Goal: Task Accomplishment & Management: Use online tool/utility

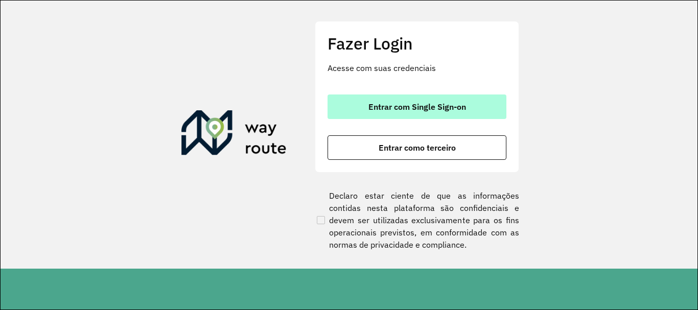
click at [445, 104] on span "Entrar com Single Sign-on" at bounding box center [418, 107] width 98 height 8
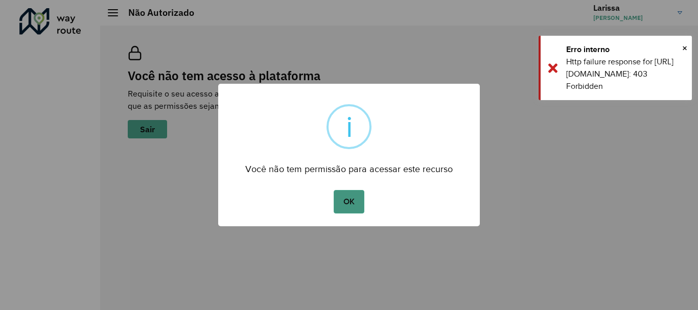
click at [352, 206] on button "OK" at bounding box center [349, 202] width 30 height 24
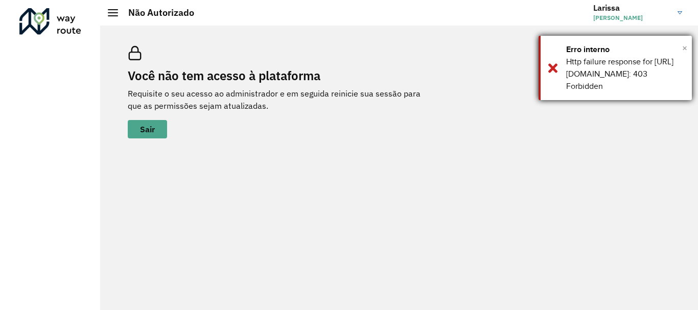
click at [684, 48] on span "×" at bounding box center [684, 47] width 5 height 15
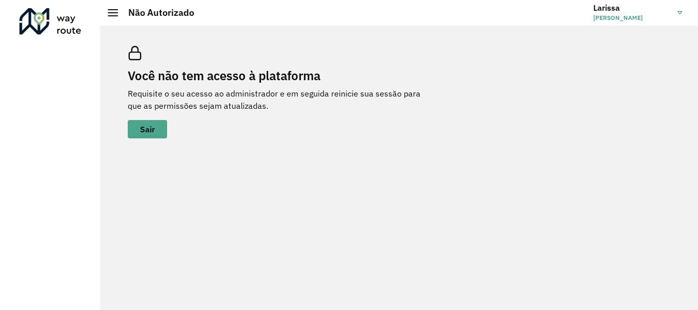
click at [110, 10] on div at bounding box center [113, 12] width 10 height 7
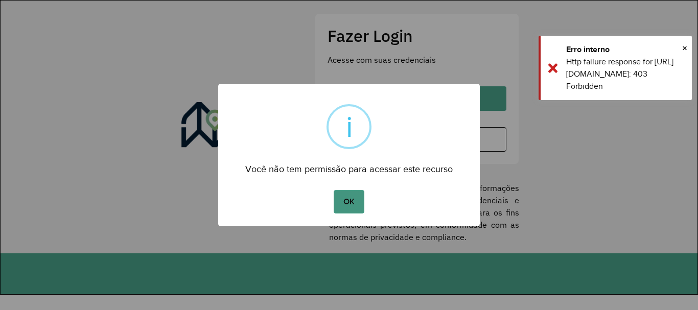
click at [347, 206] on button "OK" at bounding box center [349, 202] width 30 height 24
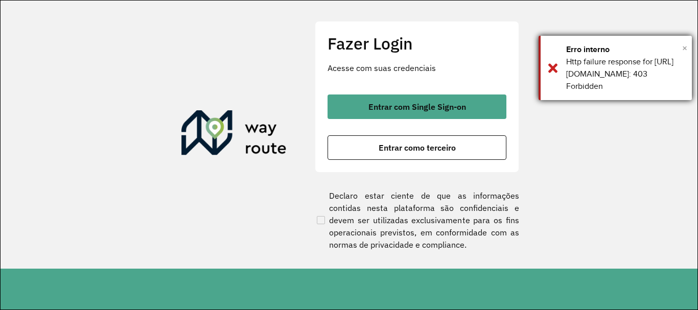
click at [686, 45] on span "×" at bounding box center [684, 47] width 5 height 15
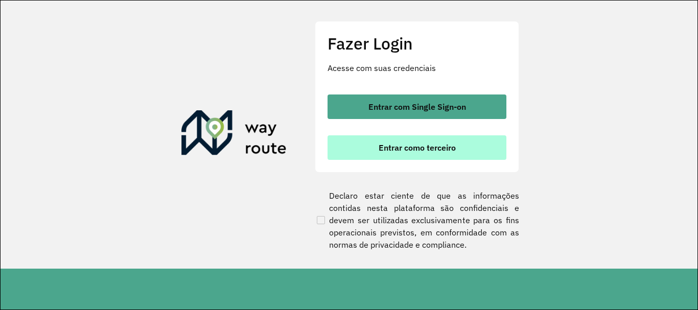
click at [400, 151] on span "Entrar como terceiro" at bounding box center [417, 148] width 77 height 8
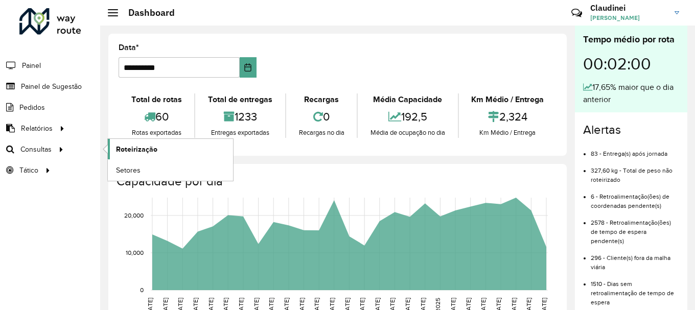
click at [150, 148] on span "Roteirização" at bounding box center [136, 149] width 41 height 11
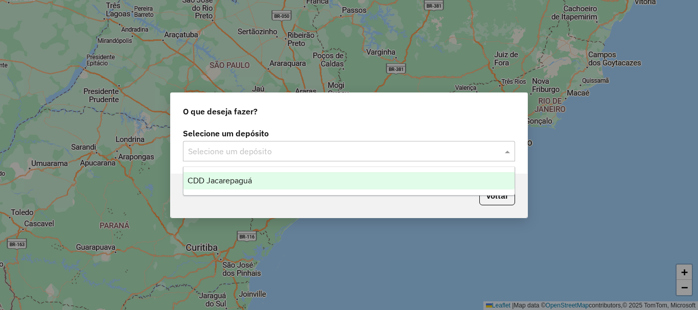
click at [511, 150] on span at bounding box center [508, 151] width 13 height 12
click at [223, 182] on span "CDD Jacarepaguá" at bounding box center [220, 180] width 64 height 9
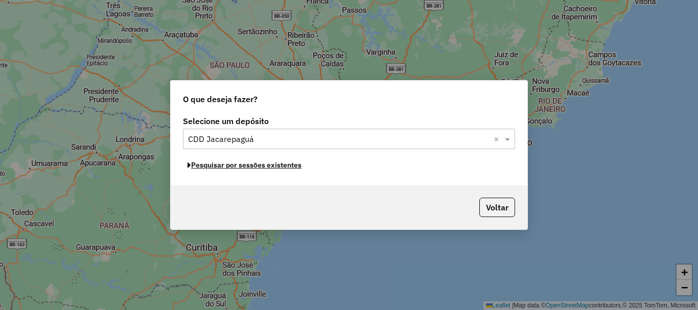
click at [280, 166] on button "Pesquisar por sessões existentes" at bounding box center [244, 165] width 123 height 16
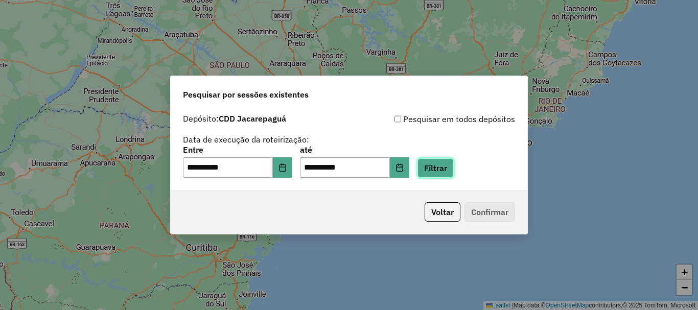
click at [446, 167] on button "Filtrar" at bounding box center [436, 167] width 36 height 19
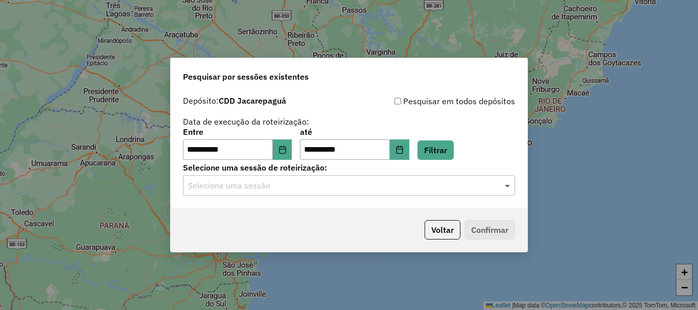
click at [506, 186] on span at bounding box center [508, 185] width 13 height 12
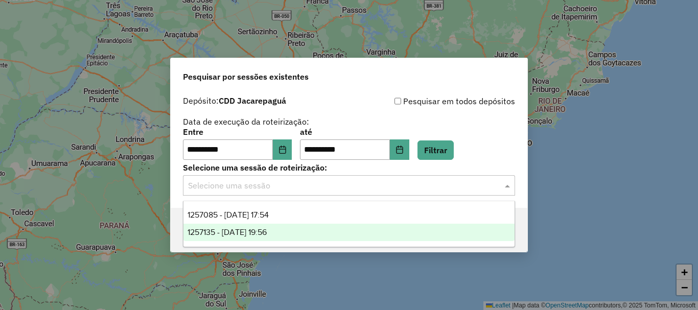
click at [267, 228] on span "1257135 - 01/09/2025 19:56" at bounding box center [227, 232] width 79 height 9
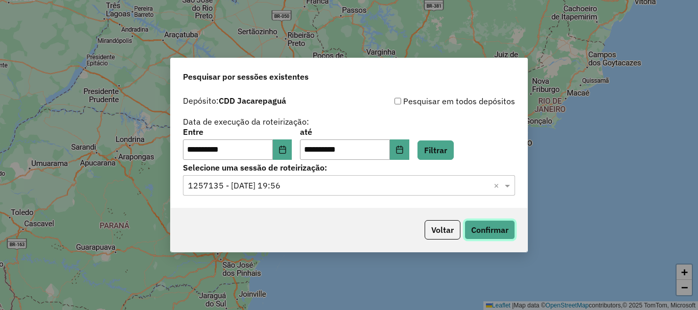
click at [487, 234] on button "Confirmar" at bounding box center [490, 229] width 51 height 19
click at [507, 188] on span at bounding box center [508, 185] width 13 height 12
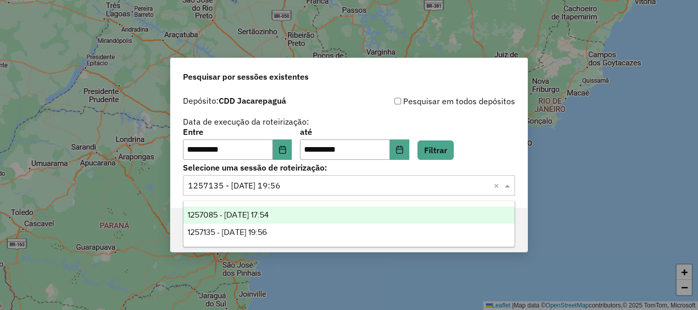
click at [258, 215] on span "1257085 - 01/09/2025 17:54" at bounding box center [228, 215] width 81 height 9
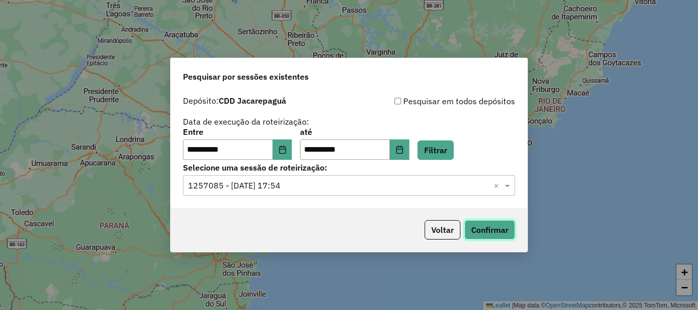
click at [498, 228] on button "Confirmar" at bounding box center [490, 229] width 51 height 19
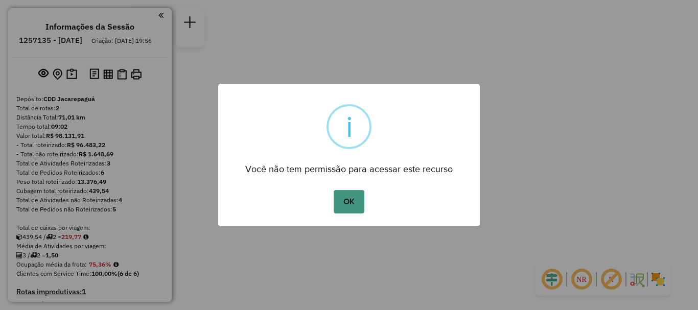
click at [343, 206] on button "OK" at bounding box center [349, 202] width 30 height 24
click at [357, 204] on button "OK" at bounding box center [349, 202] width 30 height 24
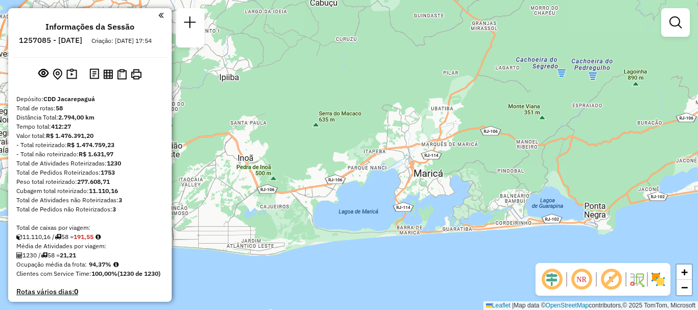
scroll to position [2056, 0]
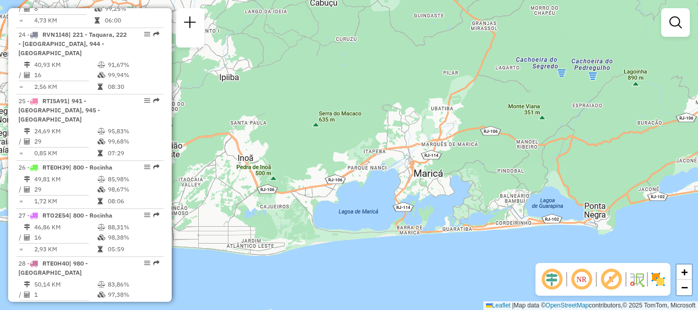
select select "**********"
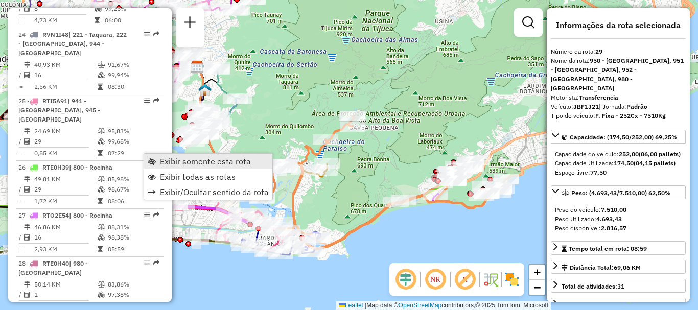
click at [199, 160] on span "Exibir somente esta rota" at bounding box center [205, 161] width 91 height 8
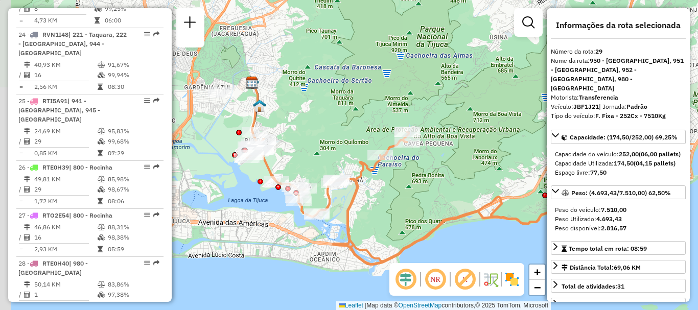
drag, startPoint x: 302, startPoint y: 222, endPoint x: 355, endPoint y: 239, distance: 55.8
click at [357, 238] on div "Janela de atendimento Grade de atendimento Capacidade Transportadoras Veículos …" at bounding box center [349, 155] width 698 height 310
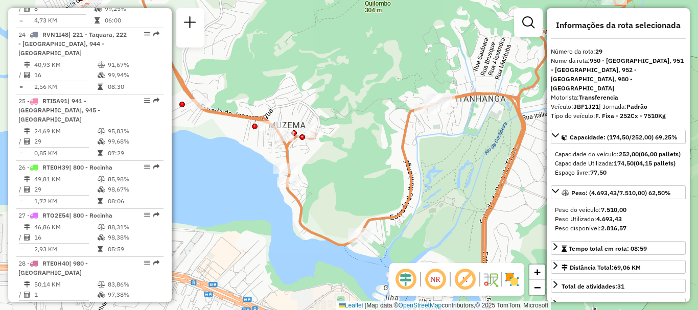
drag, startPoint x: 320, startPoint y: 217, endPoint x: 319, endPoint y: 157, distance: 60.3
click at [319, 157] on div "Janela de atendimento Grade de atendimento Capacidade Transportadoras Veículos …" at bounding box center [349, 155] width 698 height 310
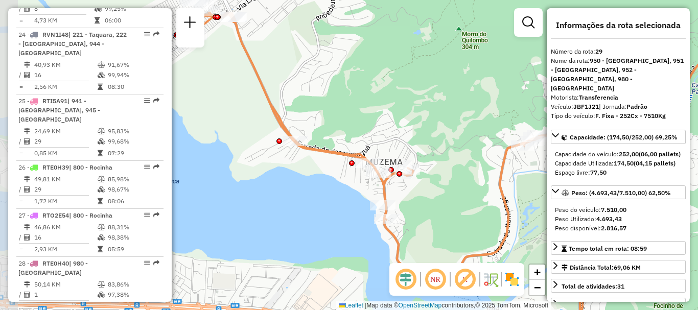
drag, startPoint x: 253, startPoint y: 131, endPoint x: 361, endPoint y: 174, distance: 116.6
click at [361, 174] on div "Janela de atendimento Grade de atendimento Capacidade Transportadoras Veículos …" at bounding box center [349, 155] width 698 height 310
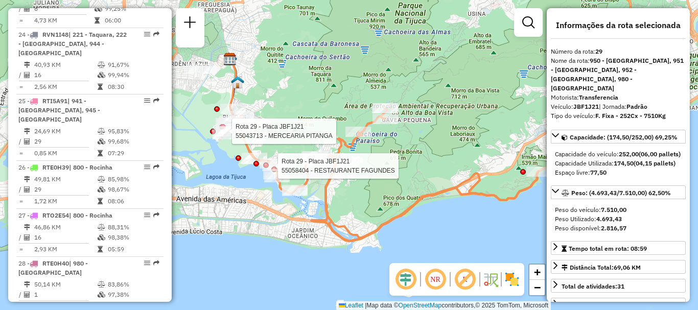
drag, startPoint x: 468, startPoint y: 173, endPoint x: 432, endPoint y: 139, distance: 49.2
click at [432, 139] on div "Rota 29 - Placa JBF1J21 55058404 - RESTAURANTE FAGUNDES Rota 29 - Placa JBF1J21…" at bounding box center [349, 155] width 698 height 310
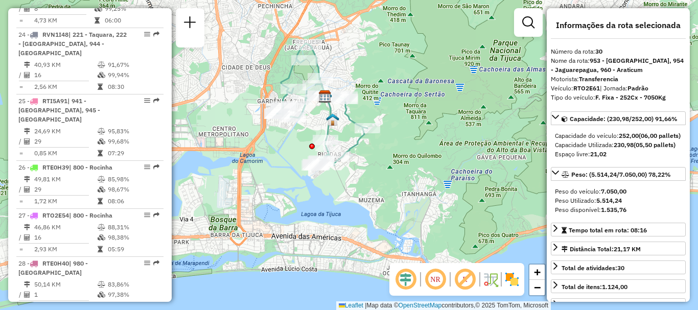
drag, startPoint x: 382, startPoint y: 247, endPoint x: 352, endPoint y: 199, distance: 56.3
click at [352, 199] on div "Janela de atendimento Grade de atendimento Capacidade Transportadoras Veículos …" at bounding box center [349, 155] width 698 height 310
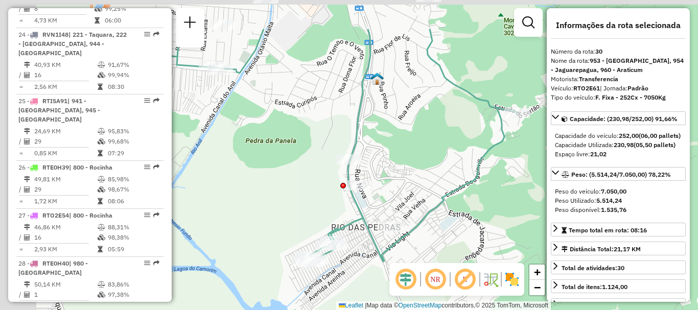
drag, startPoint x: 298, startPoint y: 142, endPoint x: 318, endPoint y: 106, distance: 40.5
click at [346, 202] on div "Janela de atendimento Grade de atendimento Capacidade Transportadoras Veículos …" at bounding box center [349, 155] width 698 height 310
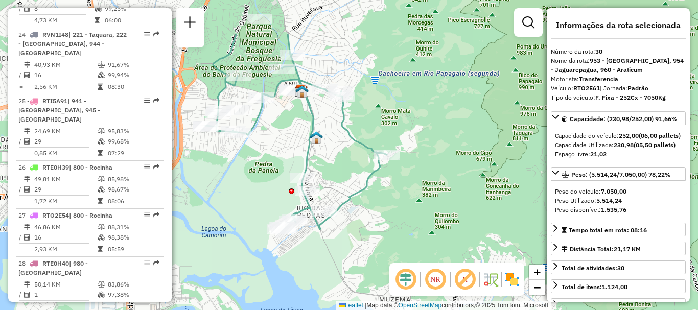
drag, startPoint x: 297, startPoint y: 87, endPoint x: 282, endPoint y: 146, distance: 61.1
click at [282, 146] on div "Janela de atendimento Grade de atendimento Capacidade Transportadoras Veículos …" at bounding box center [349, 155] width 698 height 310
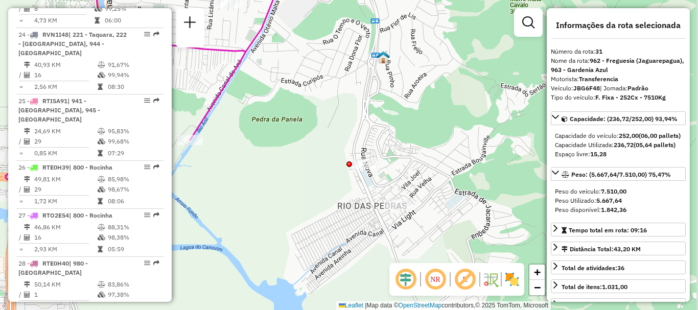
drag, startPoint x: 397, startPoint y: 221, endPoint x: 392, endPoint y: 167, distance: 54.9
click at [392, 167] on div "Janela de atendimento Grade de atendimento Capacidade Transportadoras Veículos …" at bounding box center [349, 155] width 698 height 310
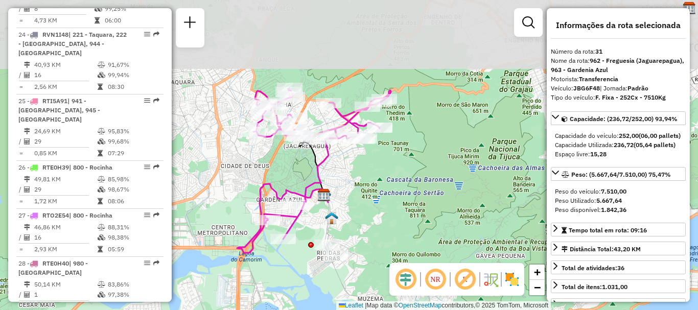
drag, startPoint x: 344, startPoint y: 128, endPoint x: 321, endPoint y: 227, distance: 101.8
click at [321, 227] on div "Janela de atendimento Grade de atendimento Capacidade Transportadoras Veículos …" at bounding box center [349, 155] width 698 height 310
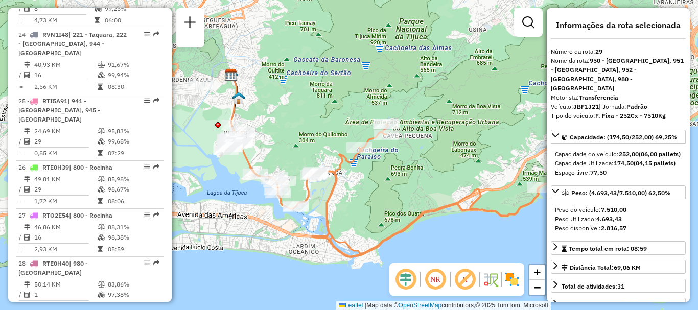
drag, startPoint x: 392, startPoint y: 142, endPoint x: 426, endPoint y: 150, distance: 34.7
click at [426, 150] on div "Janela de atendimento Grade de atendimento Capacidade Transportadoras Veículos …" at bounding box center [349, 155] width 698 height 310
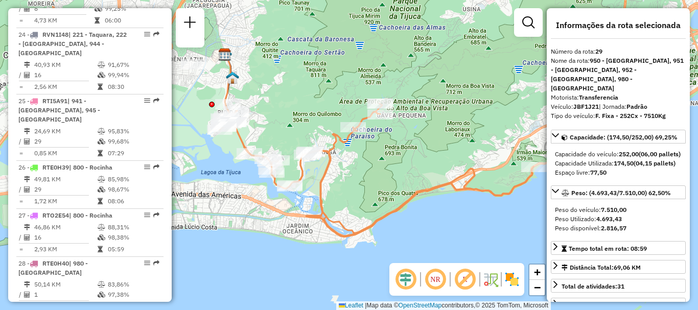
drag, startPoint x: 385, startPoint y: 190, endPoint x: 343, endPoint y: 188, distance: 42.0
click at [343, 188] on div "Janela de atendimento Grade de atendimento Capacidade Transportadoras Veículos …" at bounding box center [349, 155] width 698 height 310
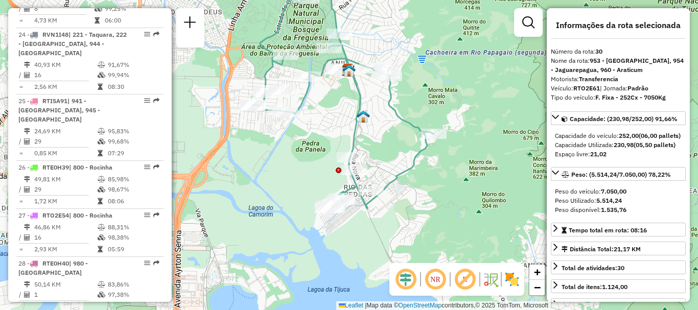
drag, startPoint x: 329, startPoint y: 219, endPoint x: 322, endPoint y: 147, distance: 72.4
click at [322, 147] on div "Janela de atendimento Grade de atendimento Capacidade Transportadoras Veículos …" at bounding box center [349, 155] width 698 height 310
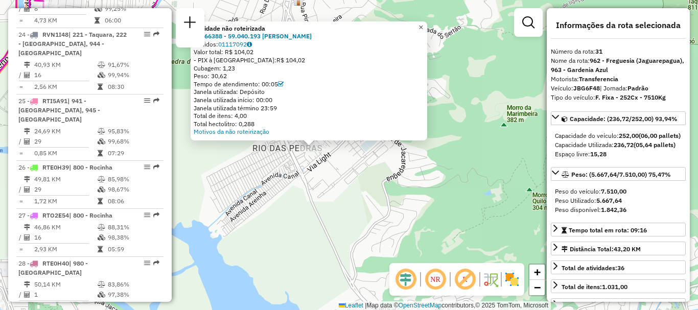
click at [423, 26] on span "×" at bounding box center [421, 27] width 5 height 9
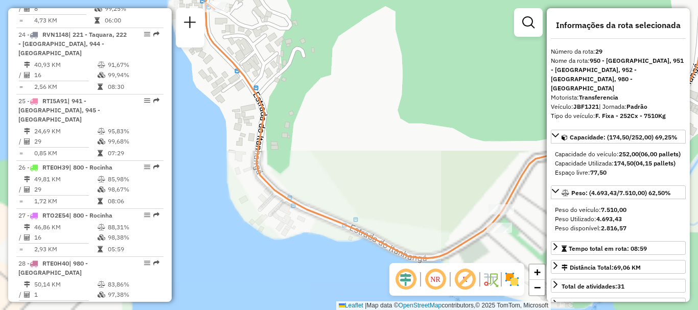
drag, startPoint x: 235, startPoint y: 158, endPoint x: 548, endPoint y: 146, distance: 313.6
click at [548, 146] on hb-router-mapa "Informações da Sessão 1257085 - [DATE] Criação: [DATE] 17:54 Depósito: CDD Jaca…" at bounding box center [349, 155] width 698 height 310
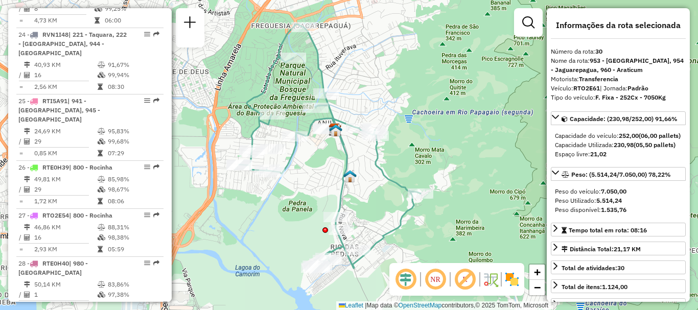
drag, startPoint x: 209, startPoint y: 214, endPoint x: 247, endPoint y: 173, distance: 56.8
click at [247, 173] on div "Janela de atendimento Grade de atendimento Capacidade Transportadoras Veículos …" at bounding box center [349, 155] width 698 height 310
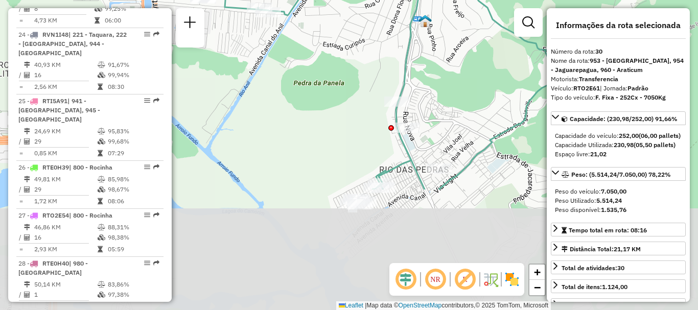
drag, startPoint x: 335, startPoint y: 243, endPoint x: 311, endPoint y: 62, distance: 183.1
click at [311, 62] on div "Janela de atendimento Grade de atendimento Capacidade Transportadoras Veículos …" at bounding box center [349, 155] width 698 height 310
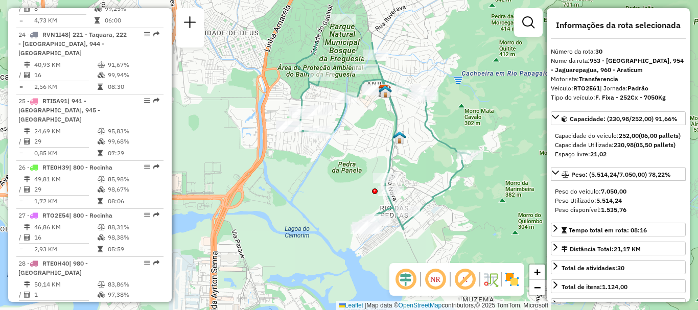
drag, startPoint x: 336, startPoint y: 119, endPoint x: 328, endPoint y: 192, distance: 73.5
click at [328, 192] on div "Janela de atendimento Grade de atendimento Capacidade Transportadoras Veículos …" at bounding box center [349, 155] width 698 height 310
